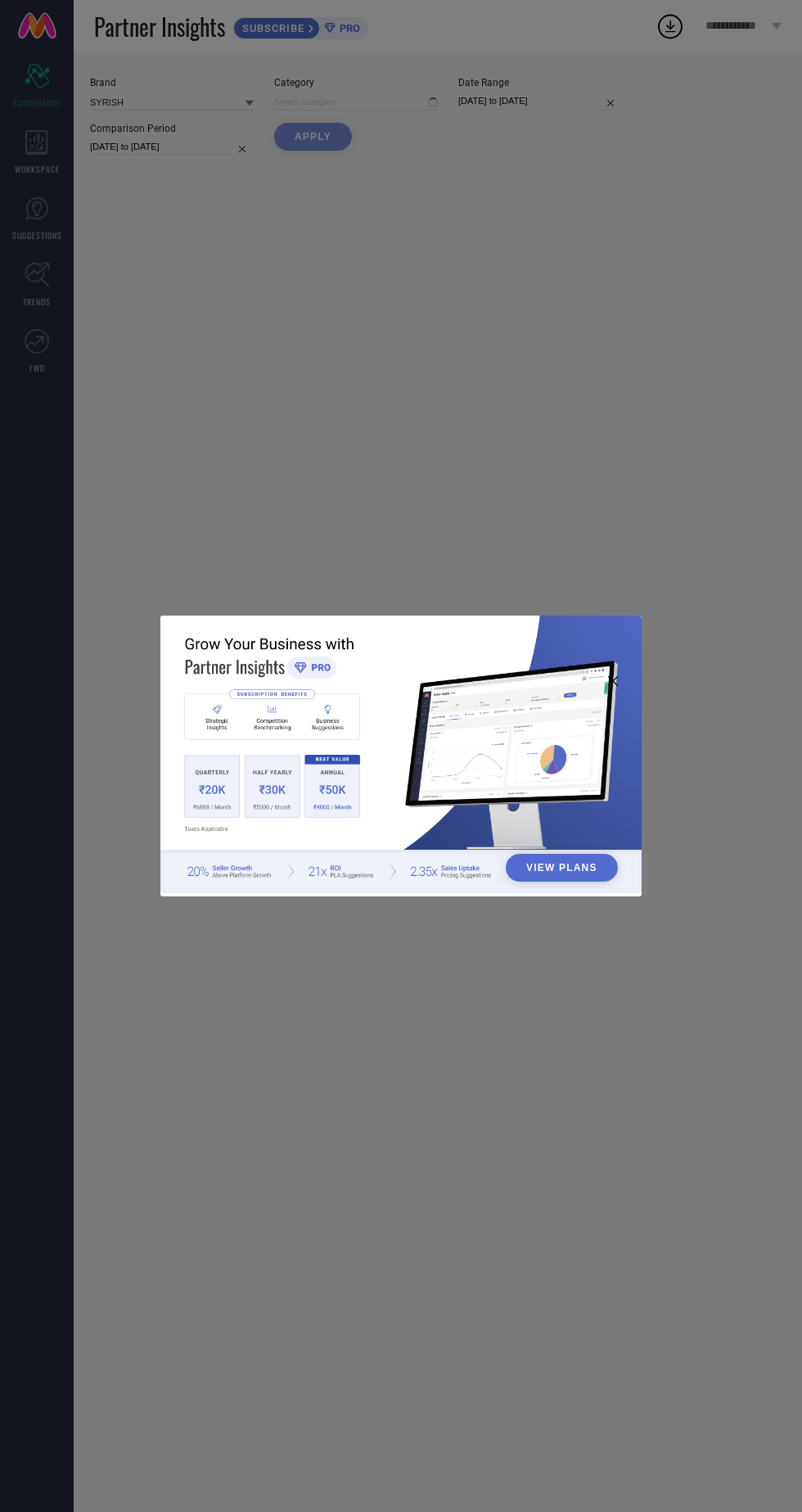
type input "All"
click at [690, 363] on div "View Plans" at bounding box center [401, 756] width 802 height 1512
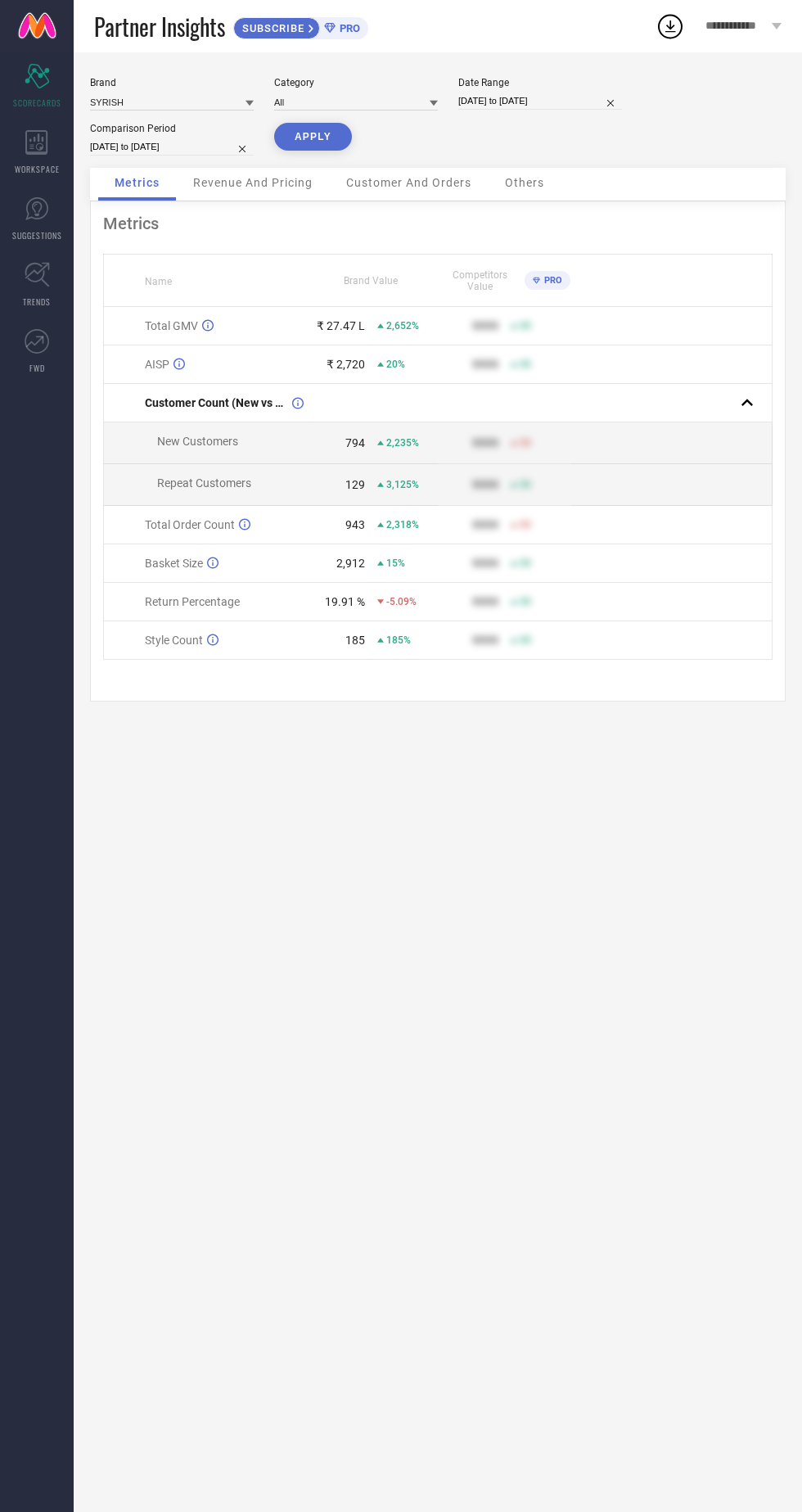
select select "8"
select select "2025"
select select "9"
select select "2025"
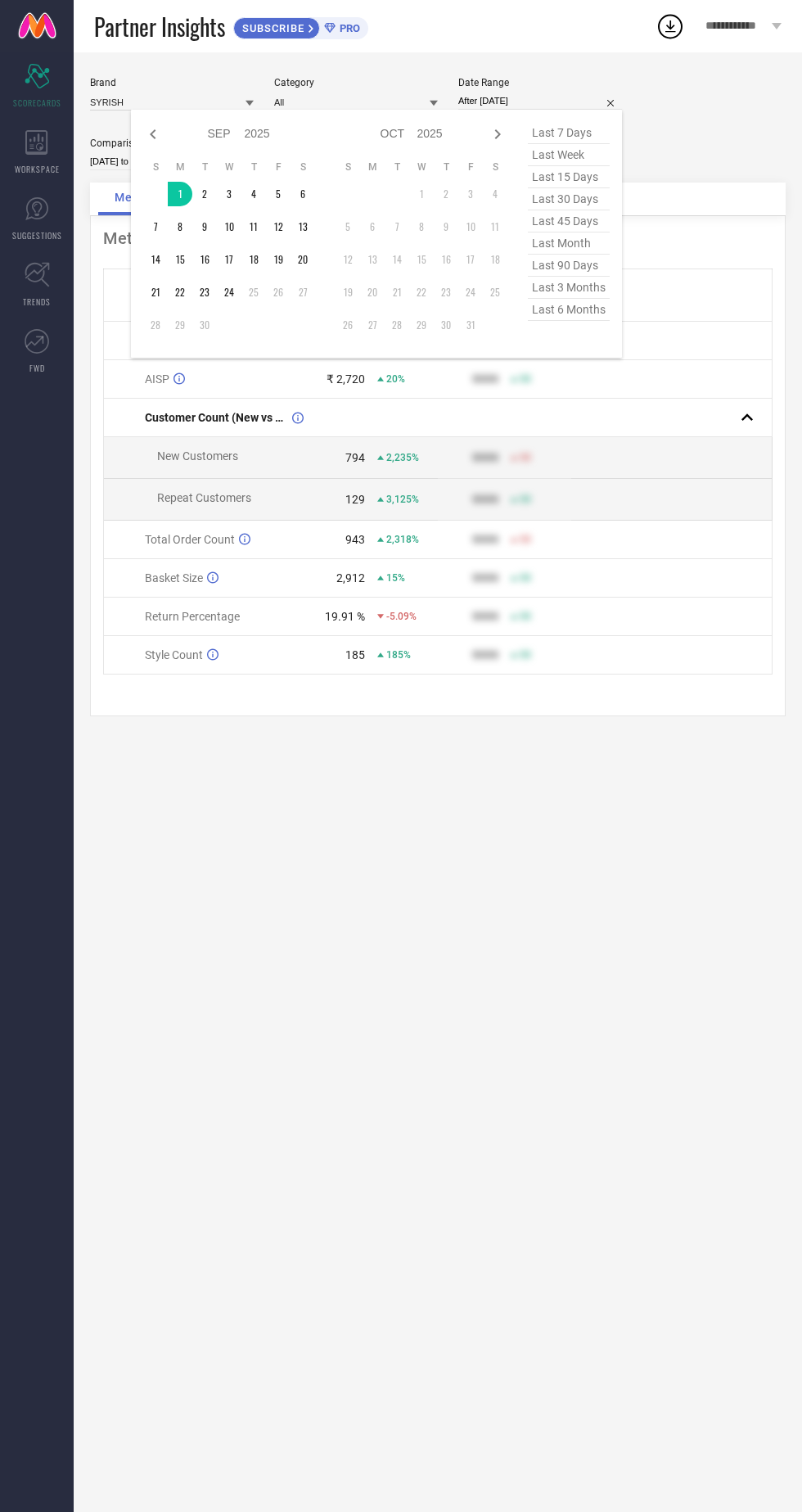
type input "[DATE] to [DATE]"
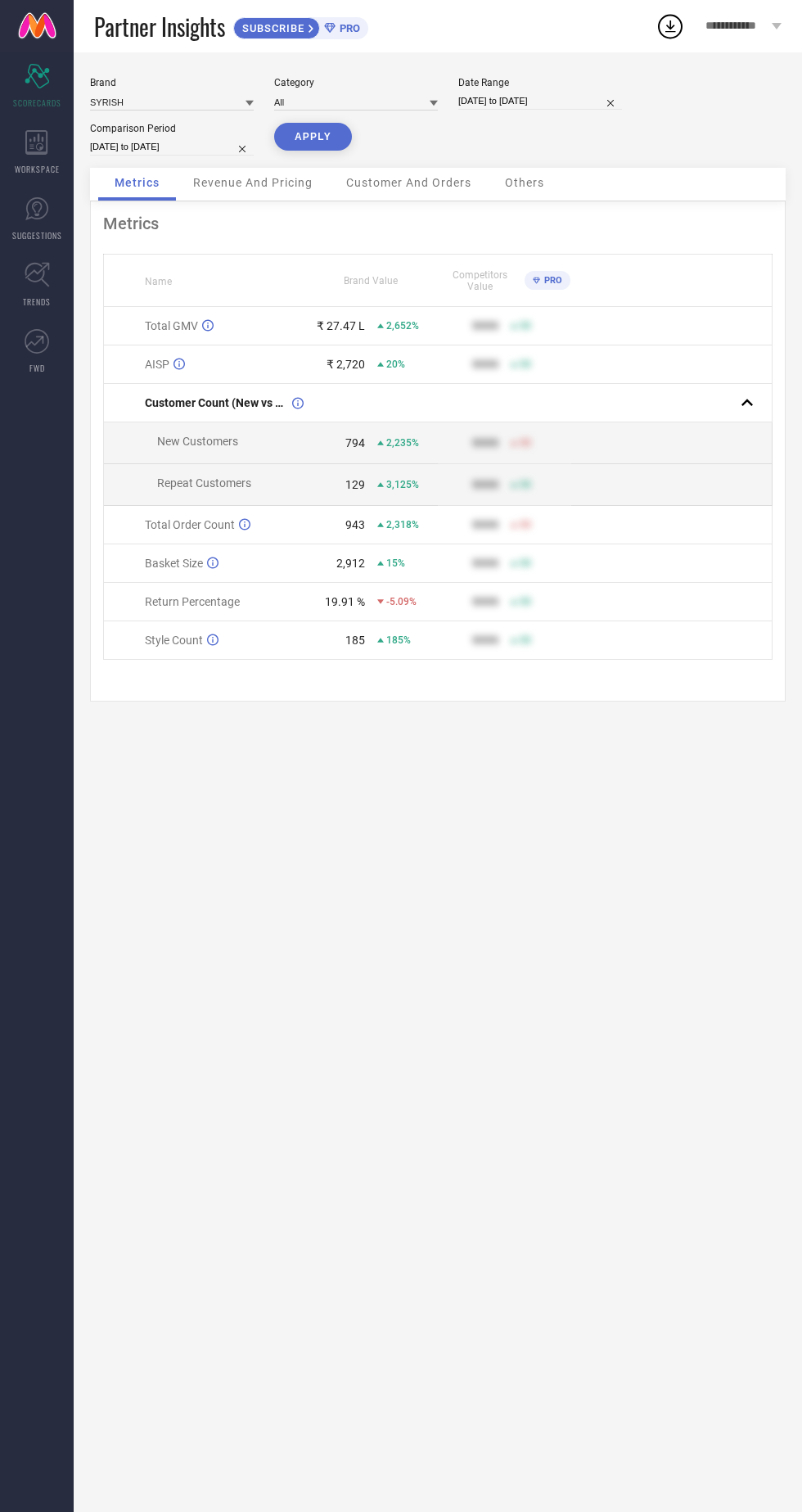
click at [313, 136] on button "APPLY" at bounding box center [312, 136] width 78 height 27
